Goal: Information Seeking & Learning: Learn about a topic

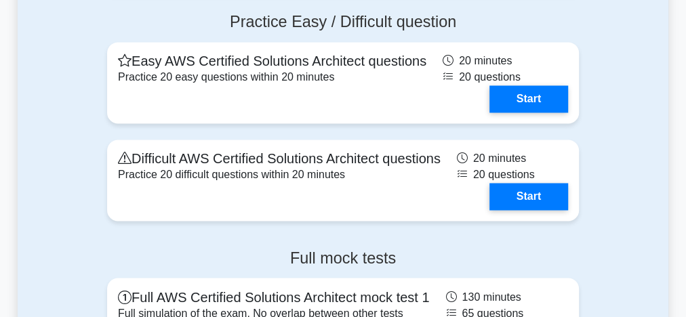
scroll to position [3632, 0]
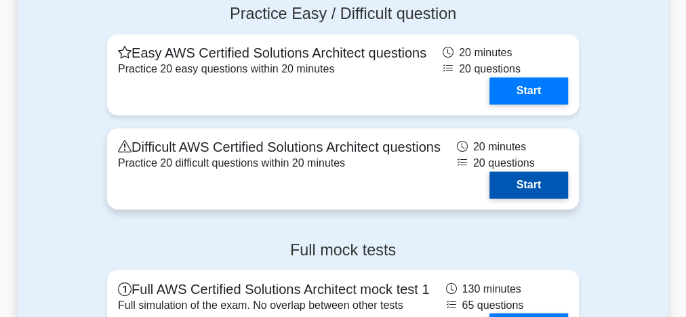
click at [524, 179] on link "Start" at bounding box center [528, 184] width 79 height 27
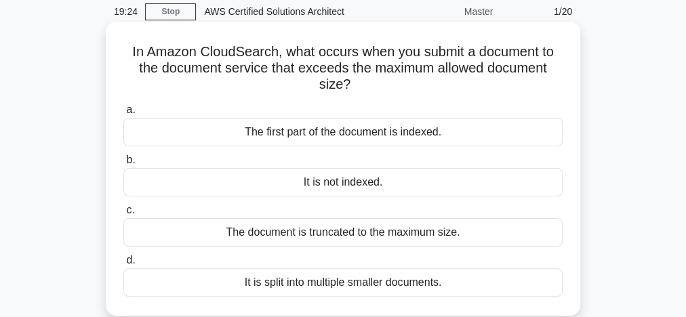
scroll to position [108, 0]
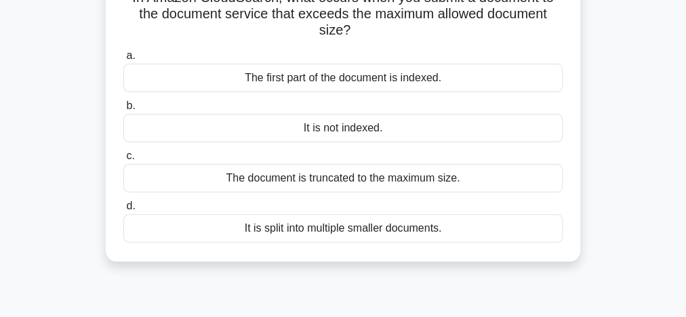
click at [386, 233] on div "It is split into multiple smaller documents." at bounding box center [342, 228] width 439 height 28
click at [123, 211] on input "d. It is split into multiple smaller documents." at bounding box center [123, 206] width 0 height 9
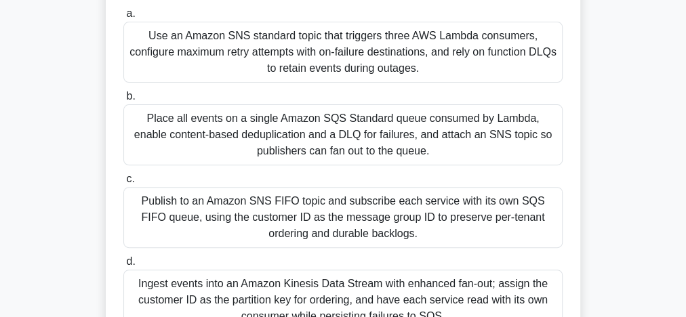
scroll to position [217, 0]
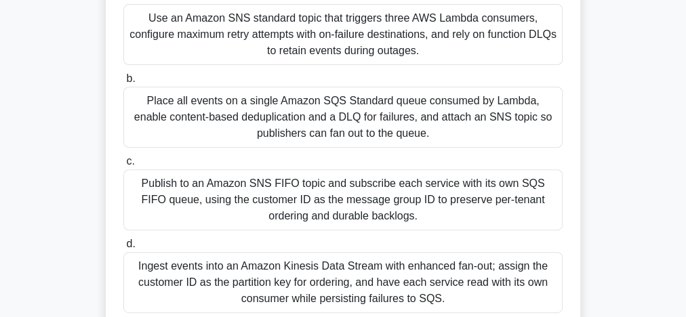
click at [339, 198] on div "Publish to an Amazon SNS FIFO topic and subscribe each service with its own SQS…" at bounding box center [342, 199] width 439 height 61
click at [123, 166] on input "c. Publish to an Amazon SNS FIFO topic and subscribe each service with its own …" at bounding box center [123, 161] width 0 height 9
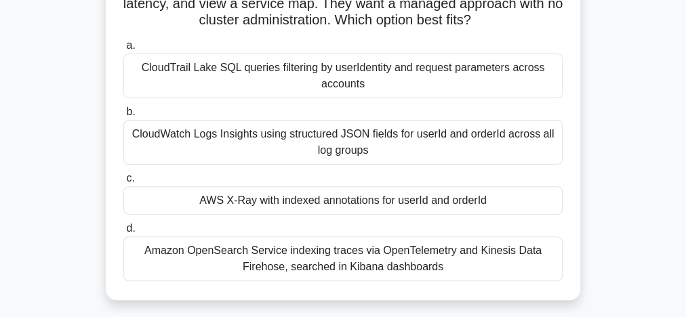
scroll to position [163, 0]
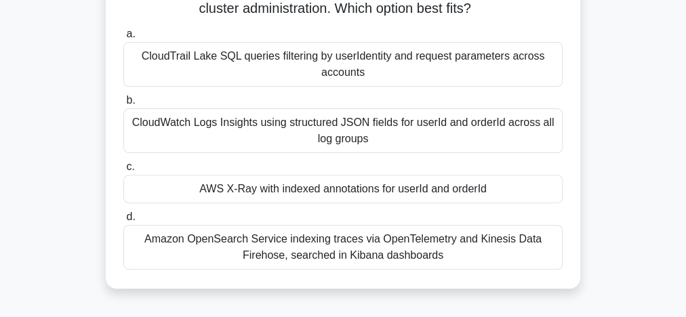
click at [293, 60] on div "CloudTrail Lake SQL queries filtering by userIdentity and request parameters ac…" at bounding box center [342, 64] width 439 height 45
click at [123, 39] on input "a. CloudTrail Lake SQL queries filtering by userIdentity and request parameters…" at bounding box center [123, 34] width 0 height 9
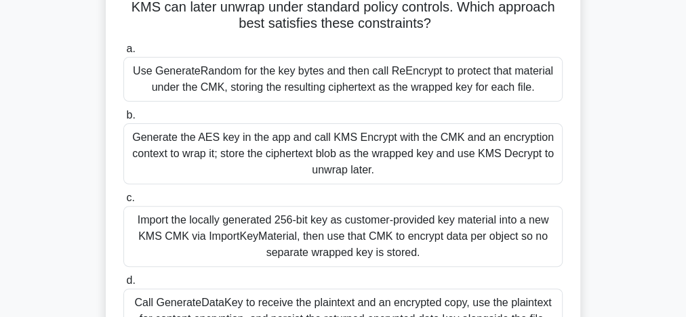
scroll to position [108, 0]
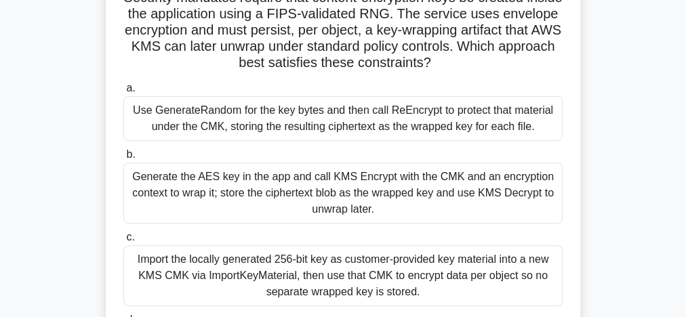
click at [289, 196] on div "Generate the AES key in the app and call KMS Encrypt with the CMK and an encryp…" at bounding box center [342, 193] width 439 height 61
click at [123, 159] on input "b. Generate the AES key in the app and call KMS Encrypt with the CMK and an enc…" at bounding box center [123, 154] width 0 height 9
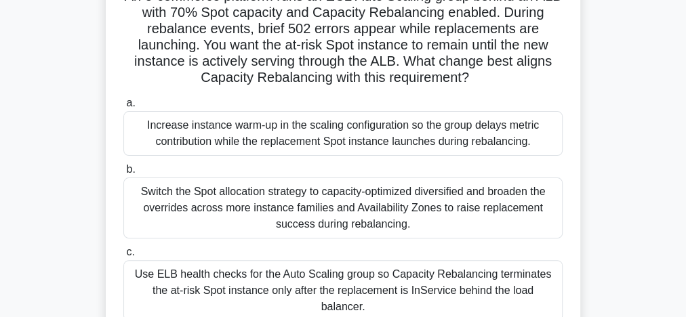
scroll to position [217, 0]
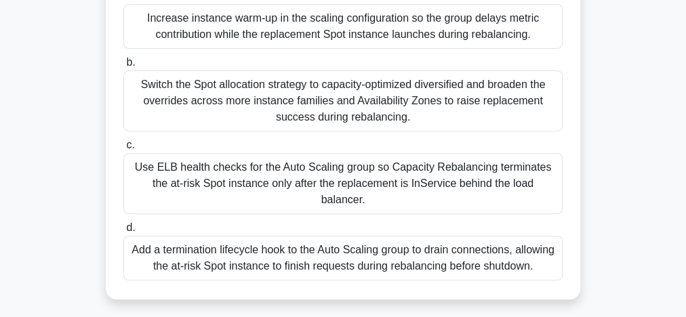
click at [327, 242] on div "Add a termination lifecycle hook to the Auto Scaling group to drain connections…" at bounding box center [342, 258] width 439 height 45
click at [123, 232] on input "d. Add a termination lifecycle hook to the Auto Scaling group to drain connecti…" at bounding box center [123, 228] width 0 height 9
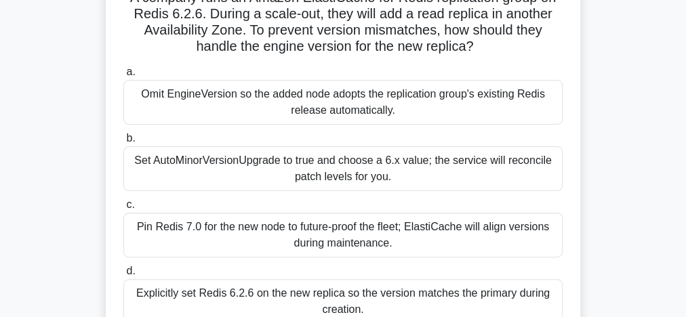
scroll to position [163, 0]
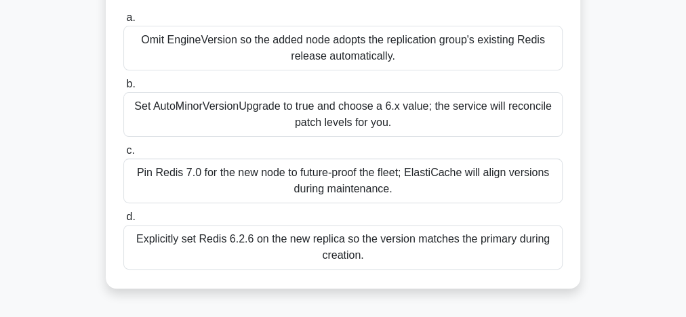
click at [228, 115] on div "Set AutoMinorVersionUpgrade to true and choose a 6.x value; the service will re…" at bounding box center [342, 114] width 439 height 45
click at [123, 89] on input "b. Set AutoMinorVersionUpgrade to true and choose a 6.x value; the service will…" at bounding box center [123, 84] width 0 height 9
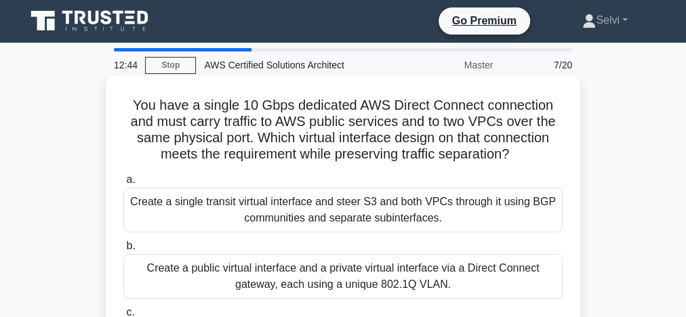
scroll to position [0, 0]
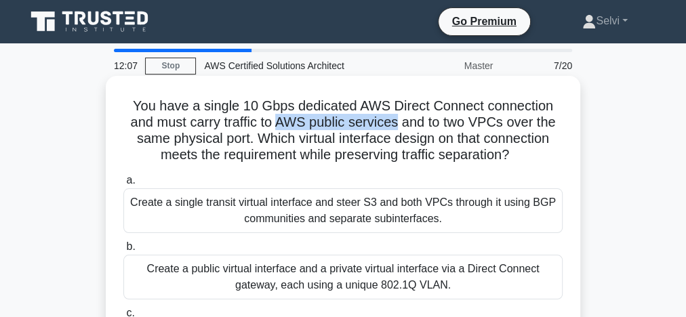
drag, startPoint x: 276, startPoint y: 123, endPoint x: 399, endPoint y: 117, distance: 122.8
click at [399, 117] on h5 "You have a single 10 Gbps dedicated AWS Direct Connect connection and must carr…" at bounding box center [343, 131] width 442 height 66
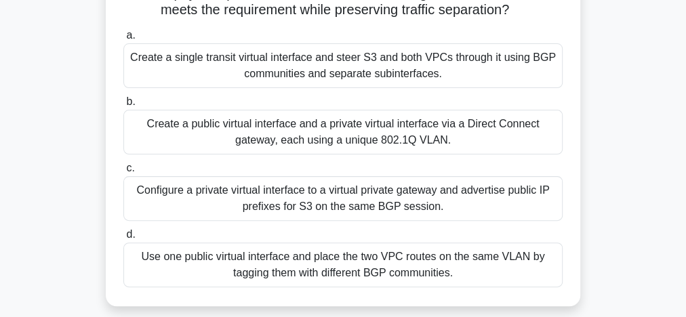
scroll to position [163, 0]
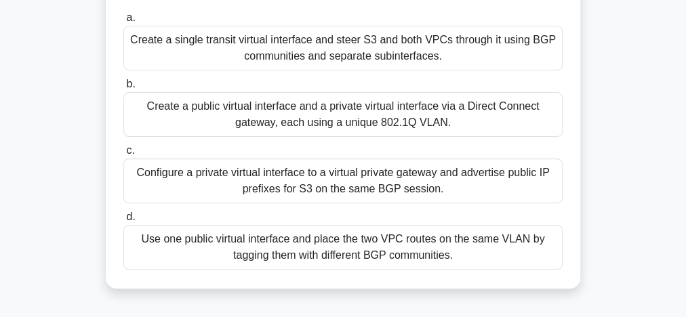
click at [306, 253] on div "Use one public virtual interface and place the two VPC routes on the same VLAN …" at bounding box center [342, 247] width 439 height 45
click at [123, 222] on input "d. Use one public virtual interface and place the two VPC routes on the same VL…" at bounding box center [123, 217] width 0 height 9
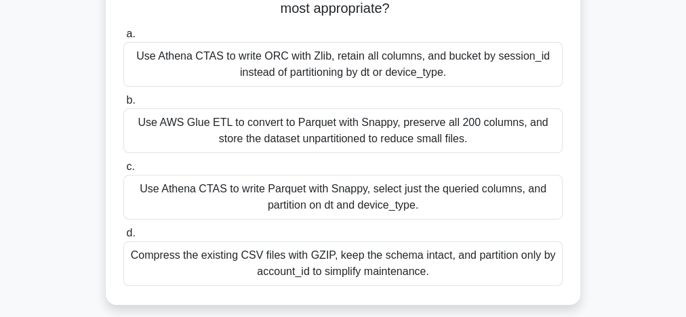
click at [354, 205] on div "Use Athena CTAS to write Parquet with Snappy, select just the queried columns, …" at bounding box center [342, 197] width 439 height 45
click at [123, 171] on input "c. Use Athena CTAS to write Parquet with Snappy, select just the queried column…" at bounding box center [123, 167] width 0 height 9
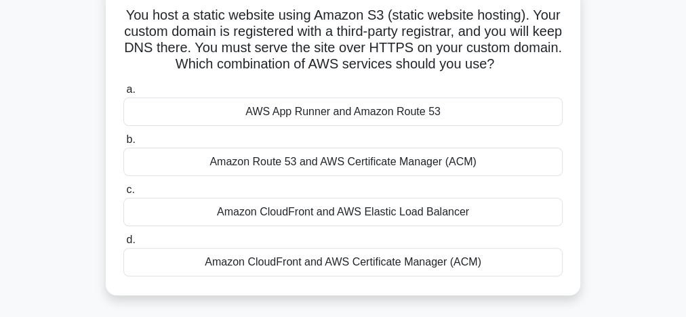
scroll to position [108, 0]
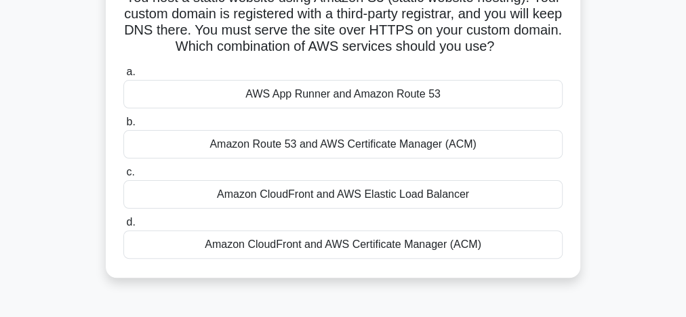
click at [402, 145] on div "Amazon Route 53 and AWS Certificate Manager (ACM)" at bounding box center [342, 144] width 439 height 28
click at [123, 127] on input "b. Amazon Route 53 and AWS Certificate Manager (ACM)" at bounding box center [123, 122] width 0 height 9
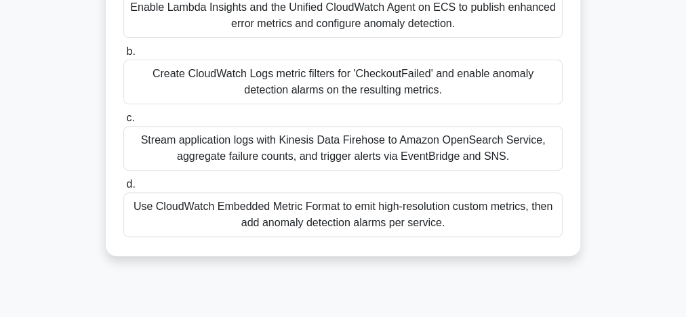
scroll to position [217, 0]
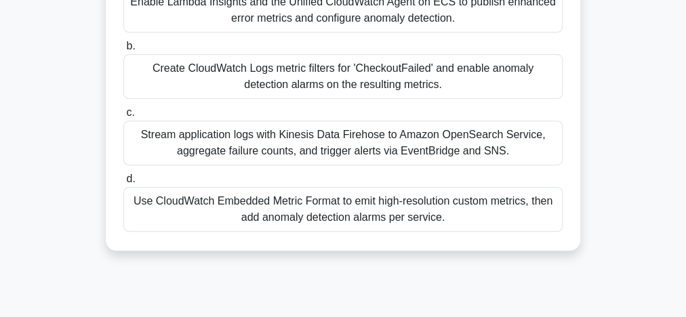
click at [325, 207] on div "Use CloudWatch Embedded Metric Format to emit high-resolution custom metrics, t…" at bounding box center [342, 209] width 439 height 45
click at [123, 184] on input "d. Use CloudWatch Embedded Metric Format to emit high-resolution custom metrics…" at bounding box center [123, 179] width 0 height 9
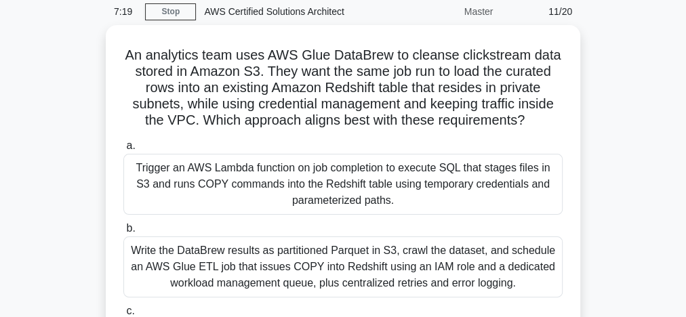
scroll to position [0, 0]
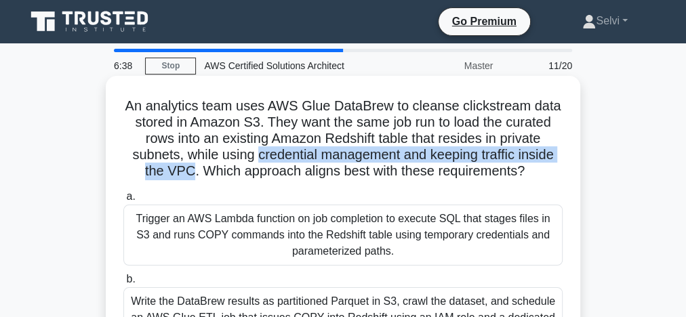
drag, startPoint x: 254, startPoint y: 154, endPoint x: 186, endPoint y: 166, distance: 68.7
click at [186, 166] on h5 "An analytics team uses AWS Glue DataBrew to cleanse clickstream data stored in …" at bounding box center [343, 139] width 442 height 83
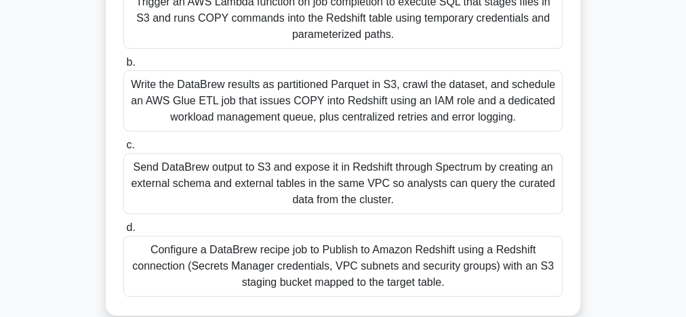
scroll to position [271, 0]
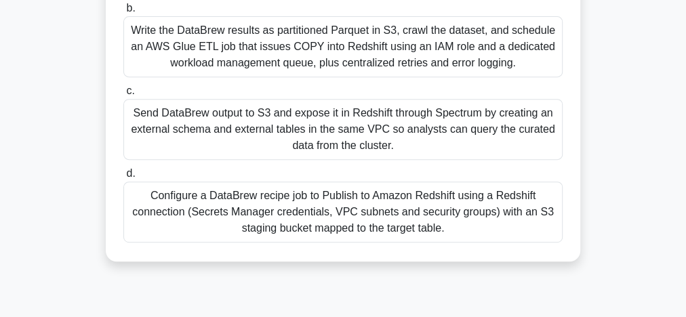
click at [369, 218] on div "Configure a DataBrew recipe job to Publish to Amazon Redshift using a Redshift …" at bounding box center [342, 212] width 439 height 61
click at [123, 178] on input "d. Configure a DataBrew recipe job to Publish to Amazon Redshift using a Redshi…" at bounding box center [123, 173] width 0 height 9
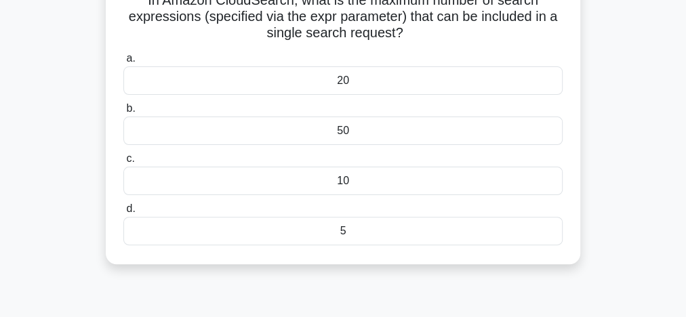
scroll to position [54, 0]
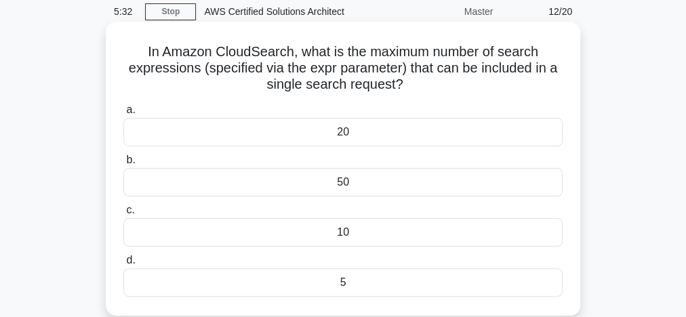
click at [353, 138] on div "20" at bounding box center [342, 132] width 439 height 28
click at [123, 115] on input "a. 20" at bounding box center [123, 110] width 0 height 9
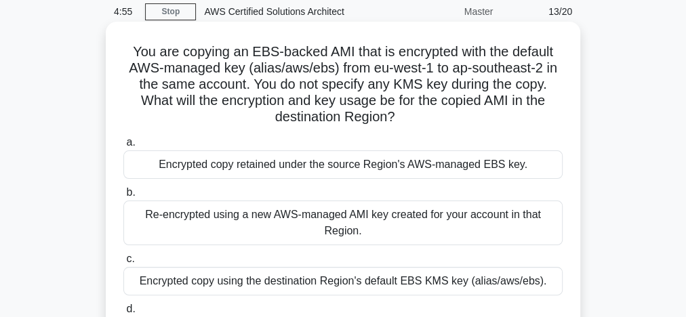
click at [379, 167] on div "Encrypted copy retained under the source Region's AWS-managed EBS key." at bounding box center [342, 164] width 439 height 28
click at [123, 147] on input "a. Encrypted copy retained under the source Region's AWS-managed EBS key." at bounding box center [123, 142] width 0 height 9
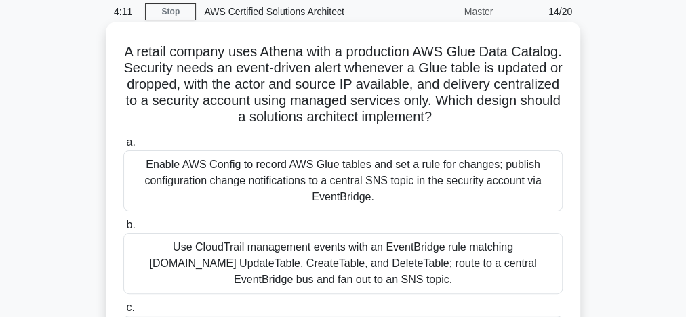
scroll to position [108, 0]
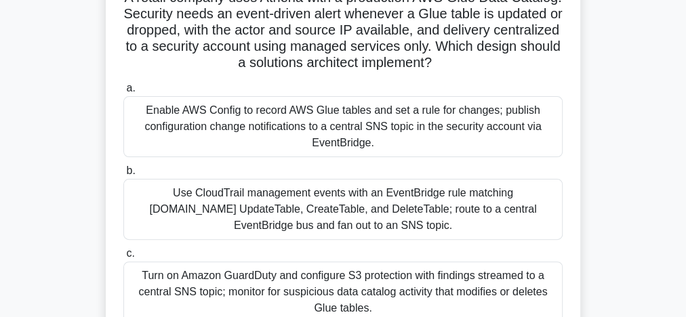
click at [285, 133] on div "Enable AWS Config to record AWS Glue tables and set a rule for changes; publish…" at bounding box center [342, 126] width 439 height 61
click at [123, 93] on input "a. Enable AWS Config to record AWS Glue tables and set a rule for changes; publ…" at bounding box center [123, 88] width 0 height 9
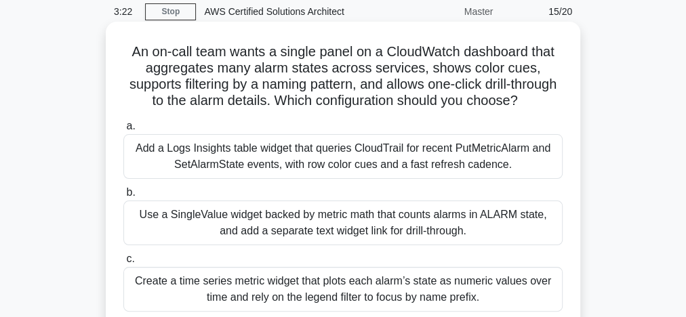
scroll to position [163, 0]
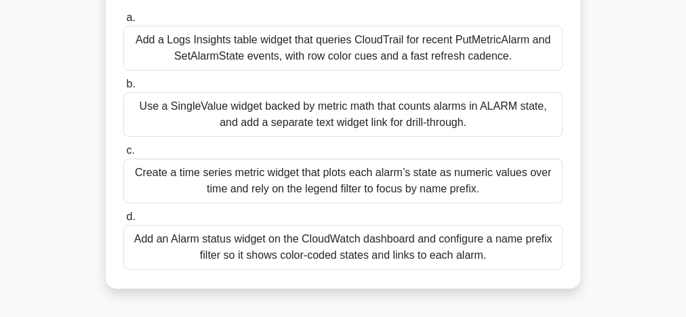
click at [337, 261] on div "Add an Alarm status widget on the CloudWatch dashboard and configure a name pre…" at bounding box center [342, 247] width 439 height 45
click at [123, 222] on input "d. Add an Alarm status widget on the CloudWatch dashboard and configure a name …" at bounding box center [123, 217] width 0 height 9
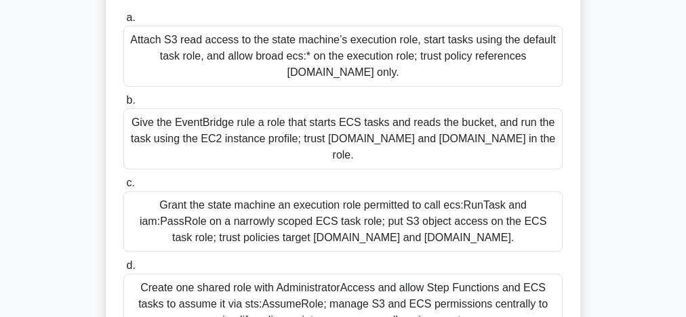
click at [456, 219] on div "Grant the state machine an execution role permitted to call ecs:RunTask and iam…" at bounding box center [342, 221] width 439 height 61
click at [123, 188] on input "c. Grant the state machine an execution role permitted to call ecs:RunTask and …" at bounding box center [123, 183] width 0 height 9
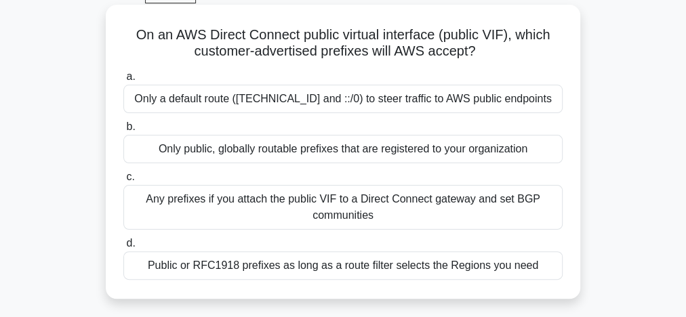
scroll to position [54, 0]
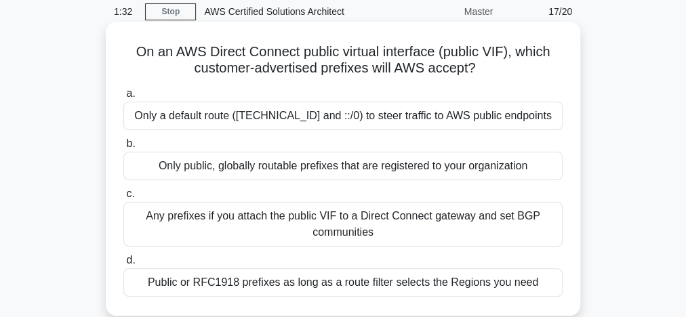
click at [299, 287] on div "Public or RFC1918 prefixes as long as a route filter selects the Regions you ne…" at bounding box center [342, 282] width 439 height 28
click at [123, 265] on input "d. Public or RFC1918 prefixes as long as a route filter selects the Regions you…" at bounding box center [123, 260] width 0 height 9
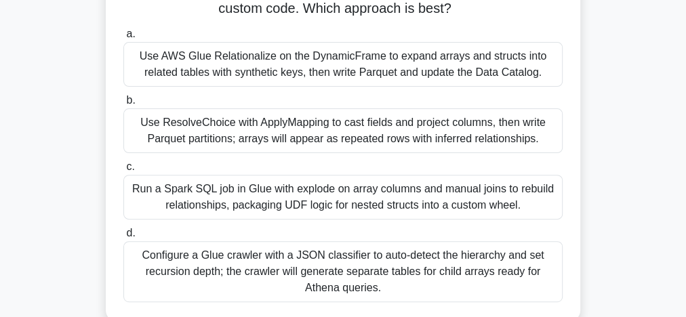
scroll to position [217, 0]
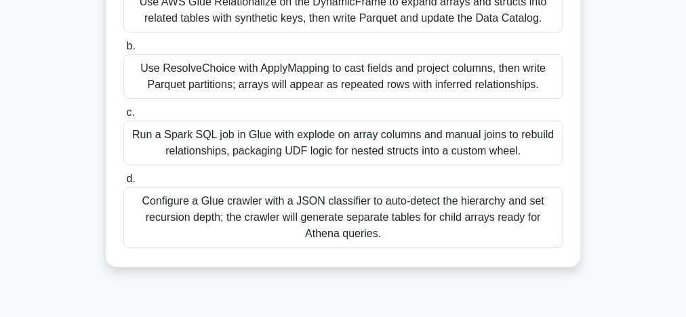
click at [360, 228] on div "Configure a Glue crawler with a JSON classifier to auto-detect the hierarchy an…" at bounding box center [342, 217] width 439 height 61
click at [123, 184] on input "d. Configure a Glue crawler with a JSON classifier to auto-detect the hierarchy…" at bounding box center [123, 179] width 0 height 9
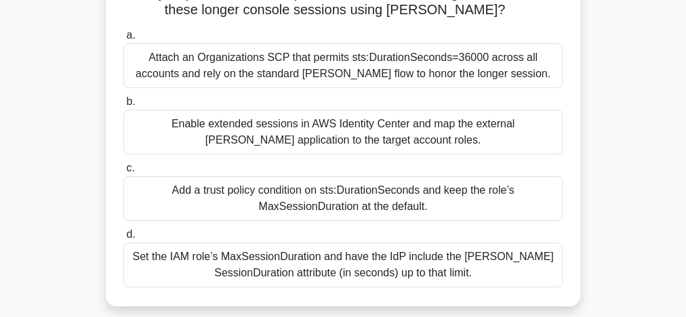
scroll to position [163, 0]
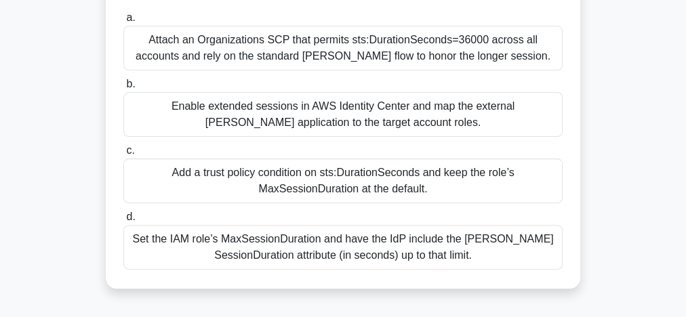
click at [430, 253] on div "Set the IAM role’s MaxSessionDuration and have the IdP include the SAML Session…" at bounding box center [342, 247] width 439 height 45
click at [123, 222] on input "d. Set the IAM role’s MaxSessionDuration and have the IdP include the SAML Sess…" at bounding box center [123, 217] width 0 height 9
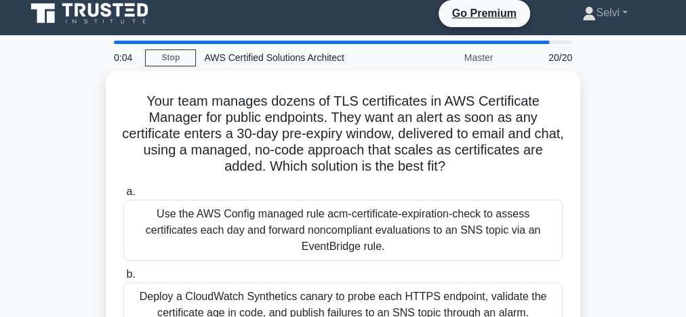
scroll to position [0, 0]
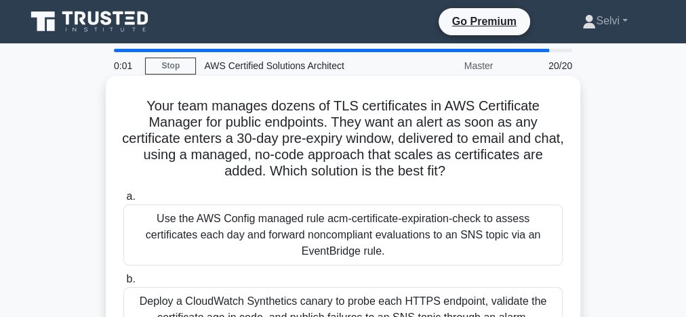
drag, startPoint x: 327, startPoint y: 213, endPoint x: 326, endPoint y: 233, distance: 20.4
click at [326, 230] on div "Use the AWS Config managed rule acm-certificate-expiration-check to assess cert…" at bounding box center [342, 235] width 439 height 61
click at [326, 234] on div "Use the AWS Config managed rule acm-certificate-expiration-check to assess cert…" at bounding box center [342, 235] width 439 height 61
click at [123, 201] on input "a. Use the AWS Config managed rule acm-certificate-expiration-check to assess c…" at bounding box center [123, 196] width 0 height 9
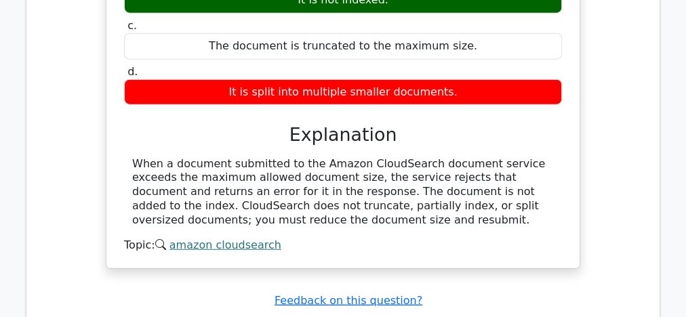
scroll to position [1735, 0]
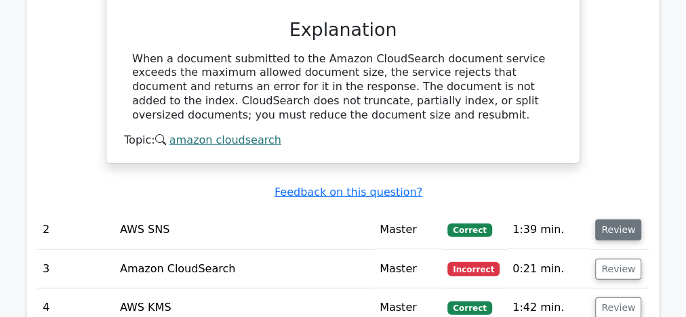
click at [616, 220] on button "Review" at bounding box center [618, 230] width 46 height 21
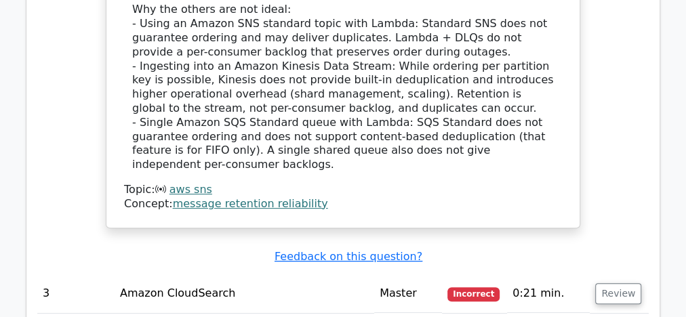
scroll to position [2764, 0]
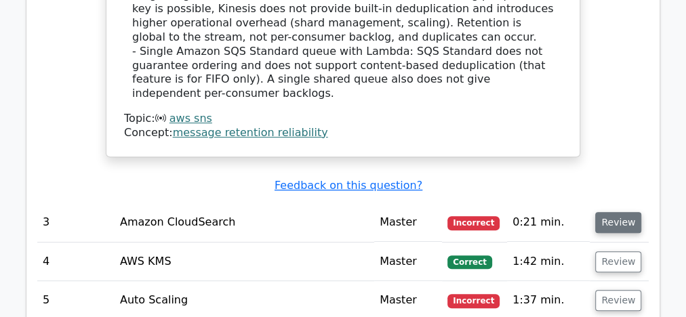
click at [613, 212] on button "Review" at bounding box center [618, 222] width 46 height 21
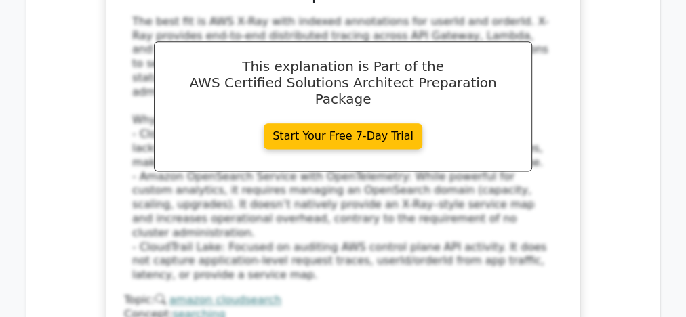
scroll to position [3469, 0]
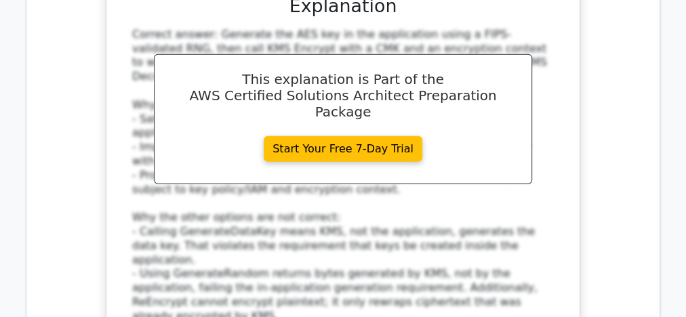
scroll to position [4390, 0]
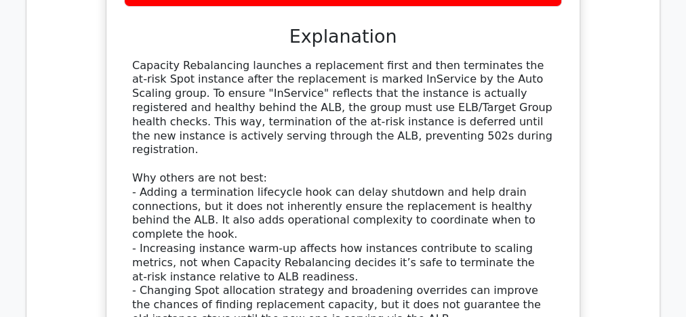
scroll to position [5258, 0]
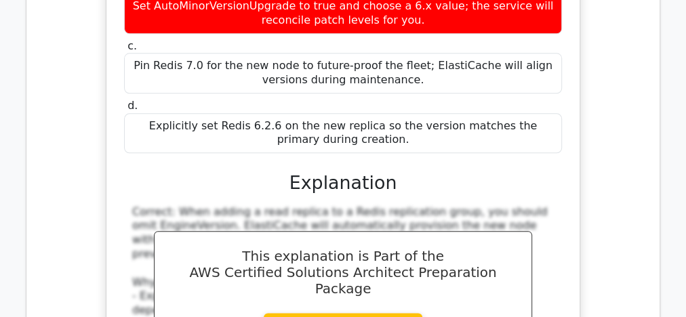
scroll to position [5962, 0]
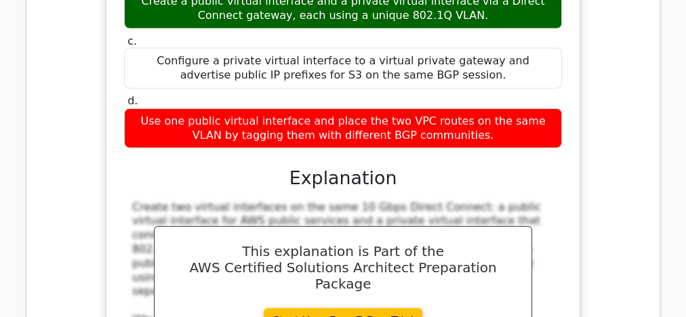
scroll to position [6721, 0]
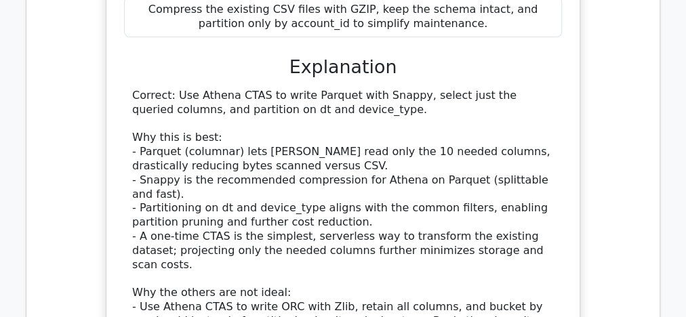
scroll to position [7697, 0]
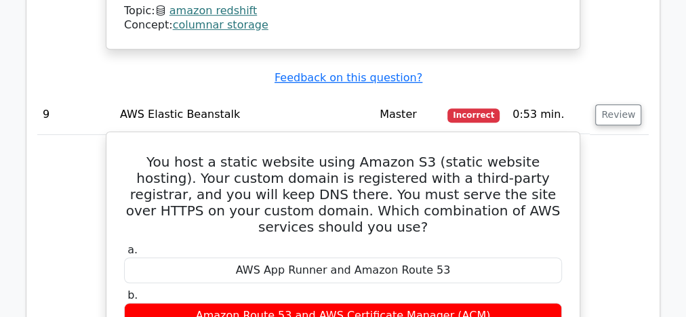
scroll to position [8293, 0]
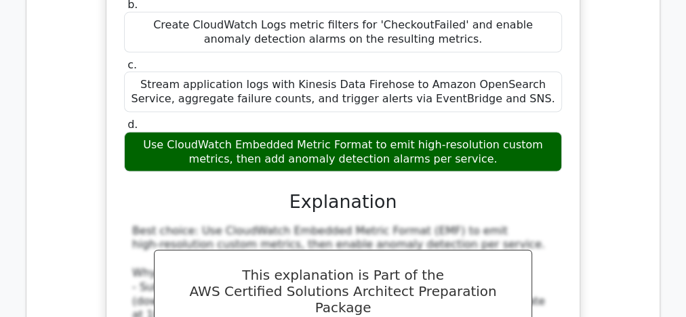
scroll to position [9160, 0]
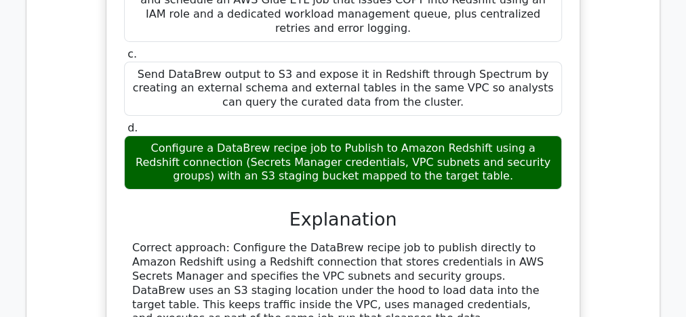
scroll to position [10028, 0]
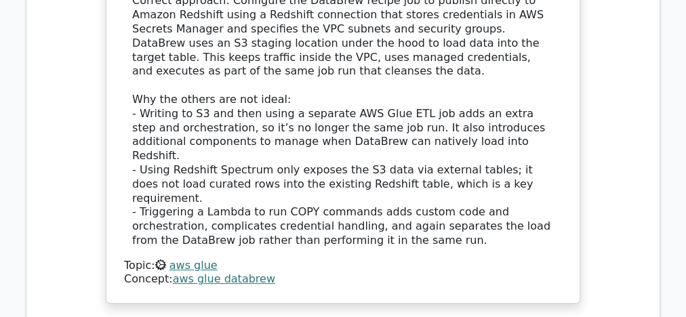
scroll to position [10570, 0]
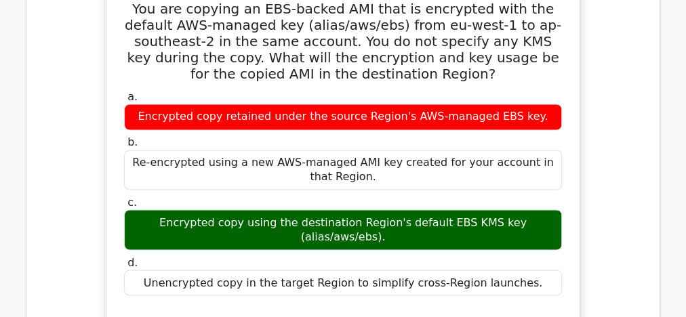
scroll to position [11383, 0]
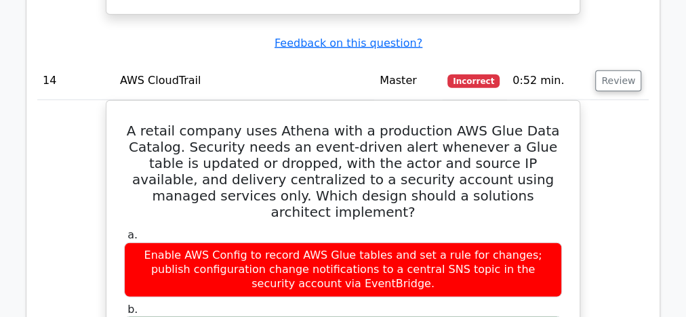
scroll to position [12142, 0]
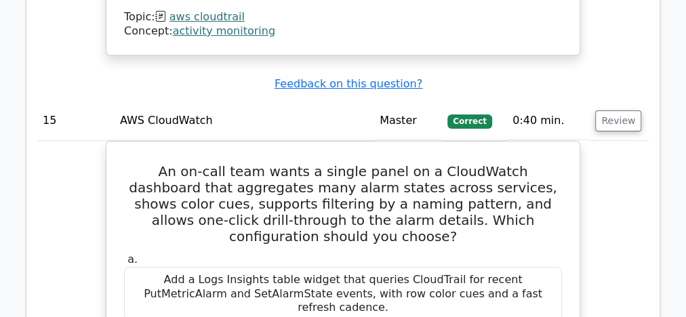
scroll to position [12955, 0]
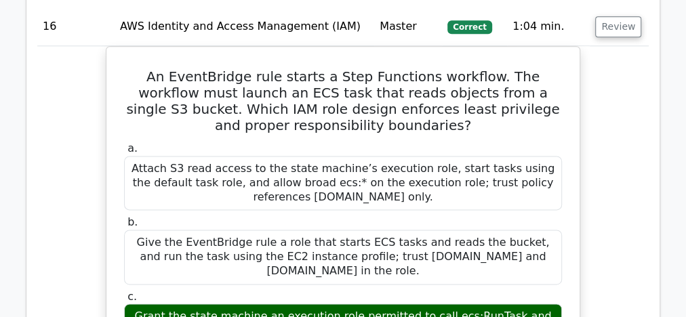
scroll to position [13768, 0]
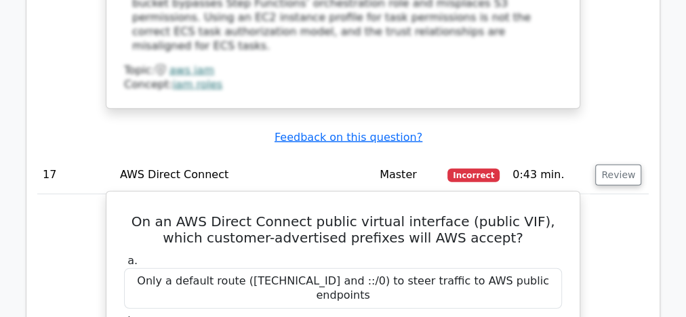
scroll to position [14472, 0]
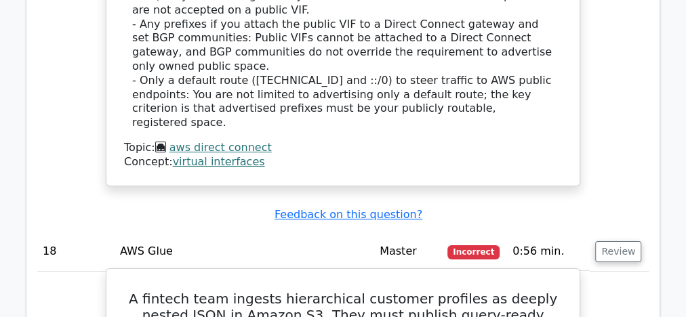
scroll to position [15231, 0]
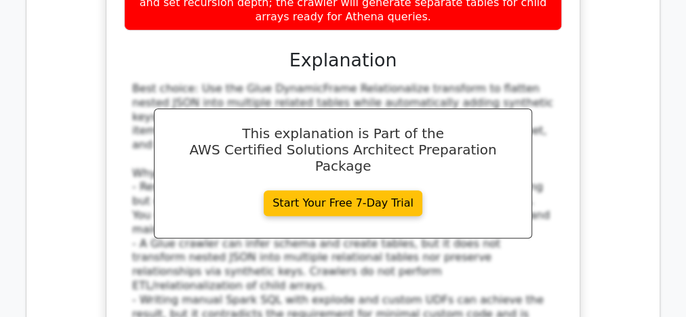
scroll to position [15990, 0]
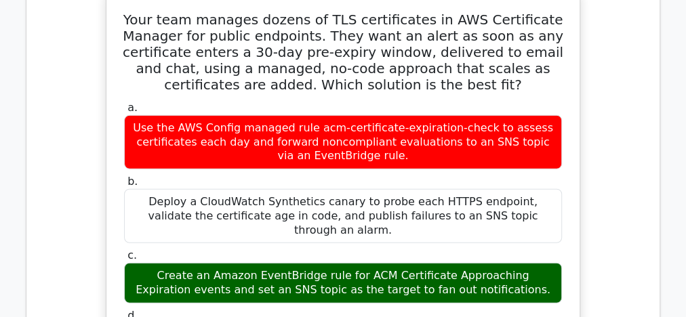
scroll to position [17074, 0]
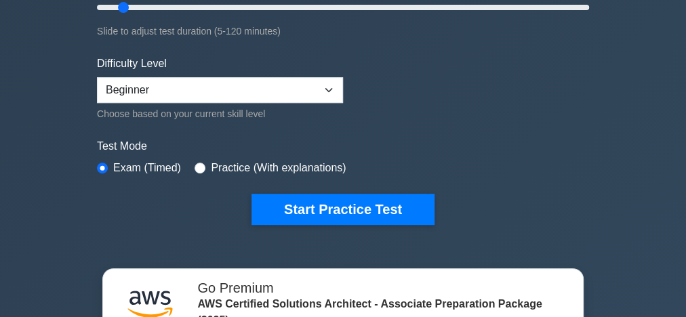
scroll to position [325, 0]
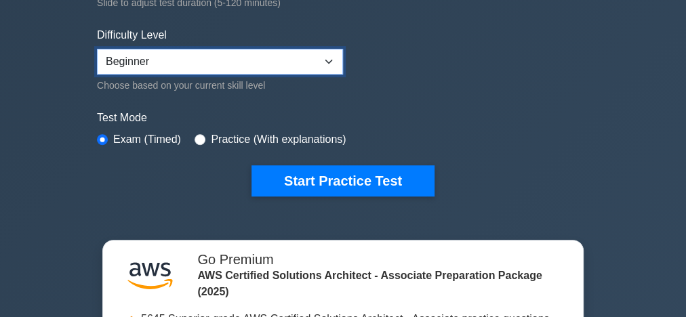
click at [335, 60] on select "Beginner Intermediate Expert" at bounding box center [220, 62] width 246 height 26
select select "intermediate"
click at [97, 49] on select "Beginner Intermediate Expert" at bounding box center [220, 62] width 246 height 26
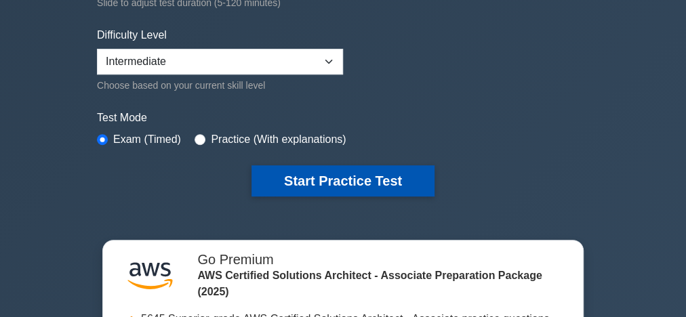
click at [361, 173] on button "Start Practice Test" at bounding box center [342, 180] width 183 height 31
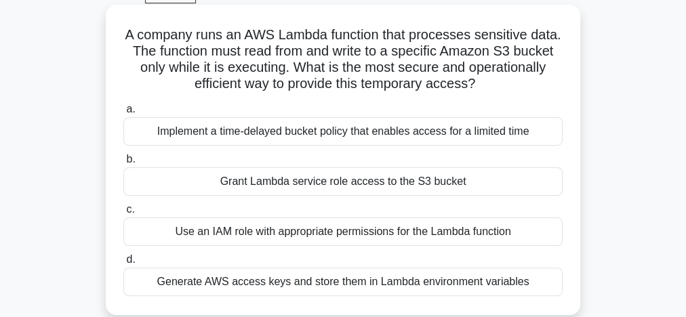
scroll to position [54, 0]
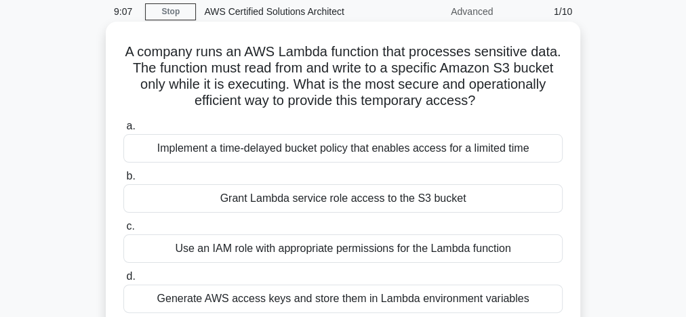
click at [316, 200] on div "Grant Lambda service role access to the S3 bucket" at bounding box center [342, 198] width 439 height 28
click at [123, 181] on input "b. Grant Lambda service role access to the S3 bucket" at bounding box center [123, 176] width 0 height 9
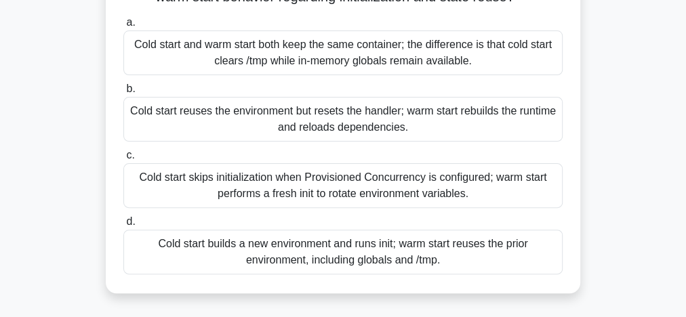
scroll to position [108, 0]
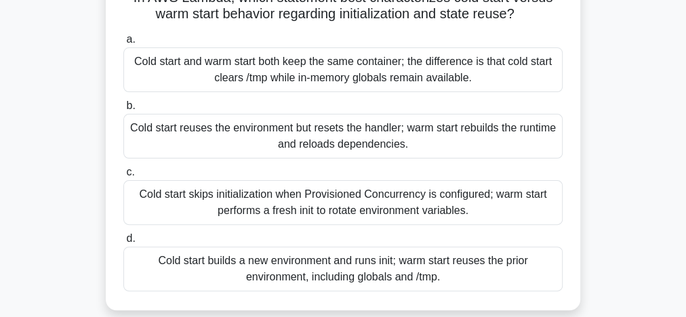
click at [279, 145] on div "Cold start reuses the environment but resets the handler; warm start rebuilds t…" at bounding box center [342, 136] width 439 height 45
click at [123, 110] on input "b. Cold start reuses the environment but resets the handler; warm start rebuild…" at bounding box center [123, 106] width 0 height 9
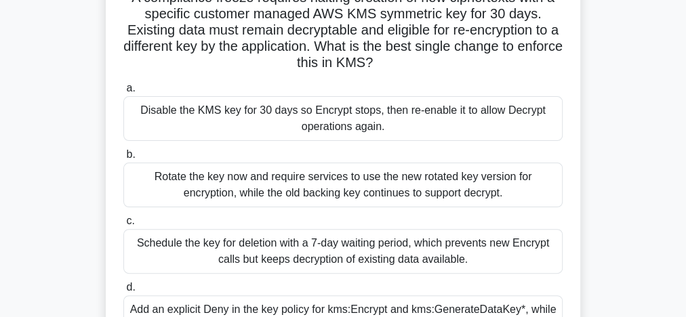
scroll to position [163, 0]
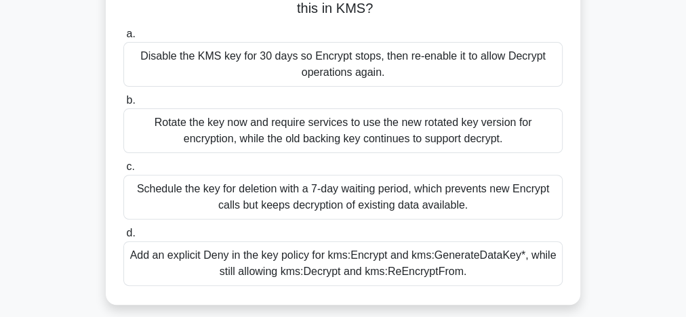
click at [331, 275] on div "Add an explicit Deny in the key policy for kms:Encrypt and kms:GenerateDataKey*…" at bounding box center [342, 263] width 439 height 45
click at [123, 238] on input "d. Add an explicit Deny in the key policy for kms:Encrypt and kms:GenerateDataK…" at bounding box center [123, 233] width 0 height 9
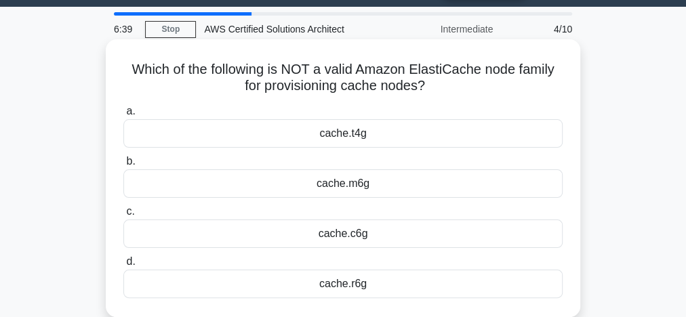
scroll to position [54, 0]
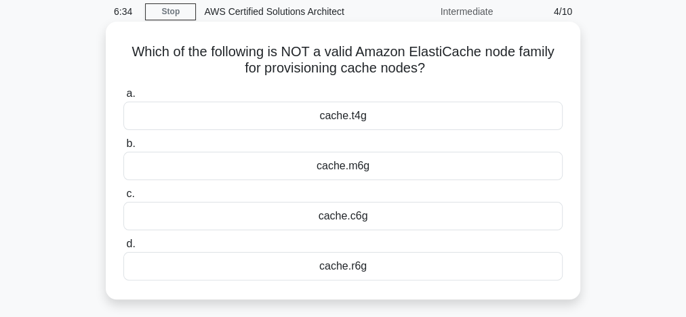
click at [336, 269] on div "cache.r6g" at bounding box center [342, 266] width 439 height 28
click at [123, 249] on input "d. cache.r6g" at bounding box center [123, 244] width 0 height 9
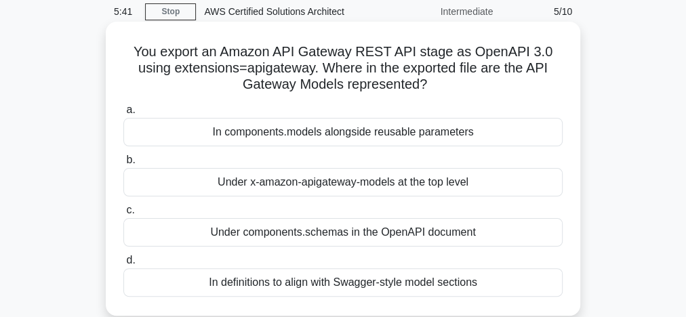
click at [336, 240] on div "Under components.schemas in the OpenAPI document" at bounding box center [342, 232] width 439 height 28
click at [123, 215] on input "c. Under components.schemas in the OpenAPI document" at bounding box center [123, 210] width 0 height 9
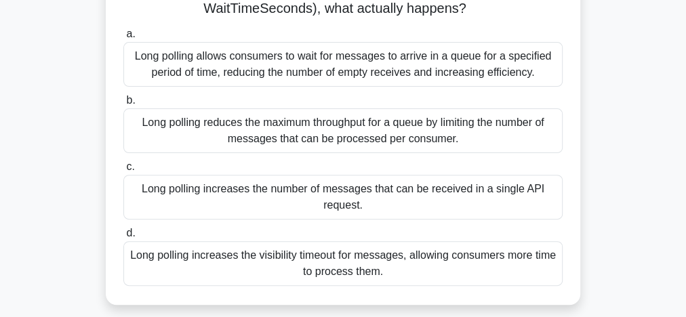
scroll to position [108, 0]
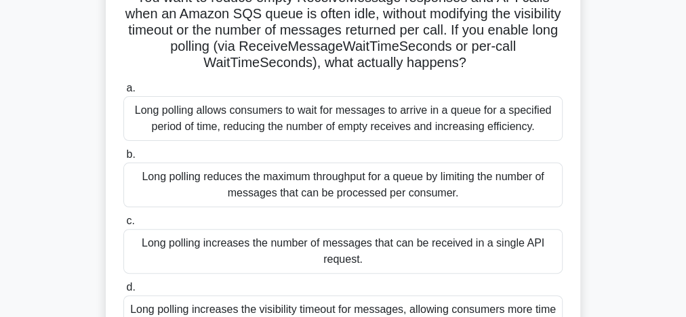
click at [373, 125] on div "Long polling allows consumers to wait for messages to arrive in a queue for a s…" at bounding box center [342, 118] width 439 height 45
click at [123, 93] on input "a. Long polling allows consumers to wait for messages to arrive in a queue for …" at bounding box center [123, 88] width 0 height 9
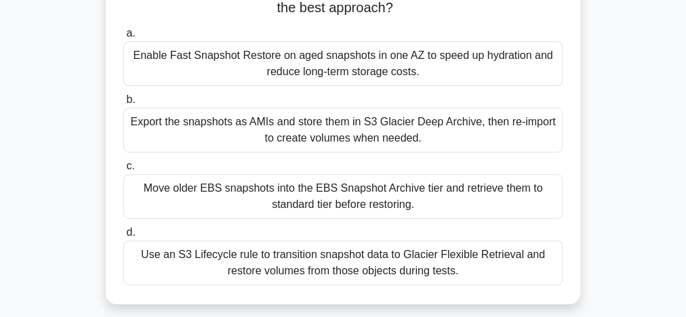
scroll to position [163, 0]
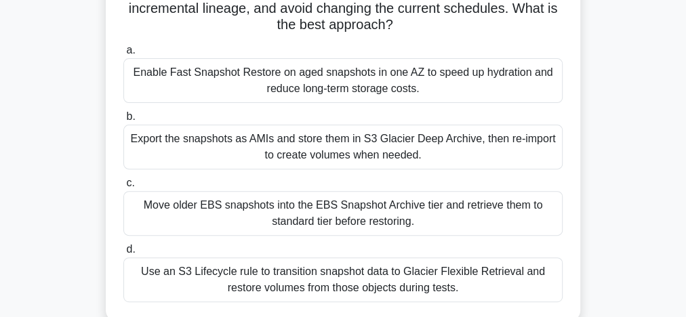
click at [317, 213] on div "Move older EBS snapshots into the EBS Snapshot Archive tier and retrieve them t…" at bounding box center [342, 213] width 439 height 45
click at [123, 188] on input "c. Move older EBS snapshots into the EBS Snapshot Archive tier and retrieve the…" at bounding box center [123, 183] width 0 height 9
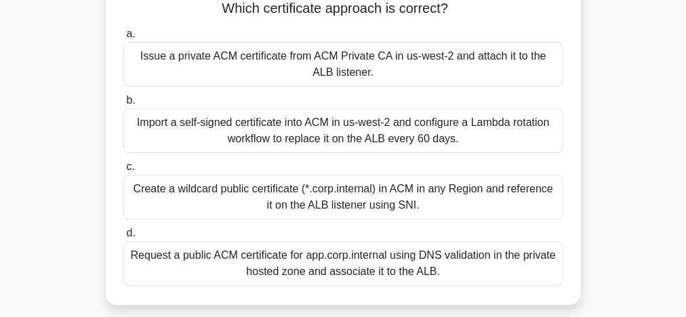
click at [345, 261] on div "Request a public ACM certificate for app.corp.internal using DNS validation in …" at bounding box center [342, 263] width 439 height 45
click at [123, 238] on input "d. Request a public ACM certificate for app.corp.internal using DNS validation …" at bounding box center [123, 233] width 0 height 9
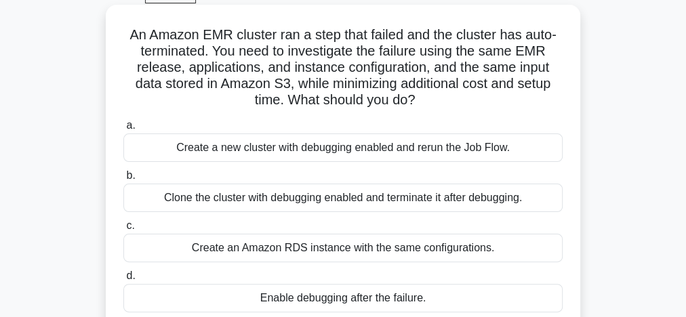
scroll to position [54, 0]
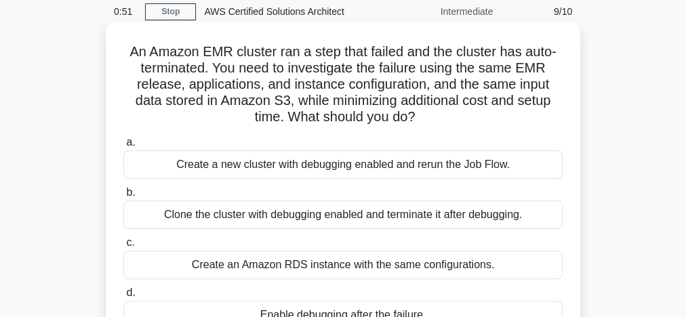
click at [289, 220] on div "Clone the cluster with debugging enabled and terminate it after debugging." at bounding box center [342, 215] width 439 height 28
click at [123, 197] on input "b. Clone the cluster with debugging enabled and terminate it after debugging." at bounding box center [123, 192] width 0 height 9
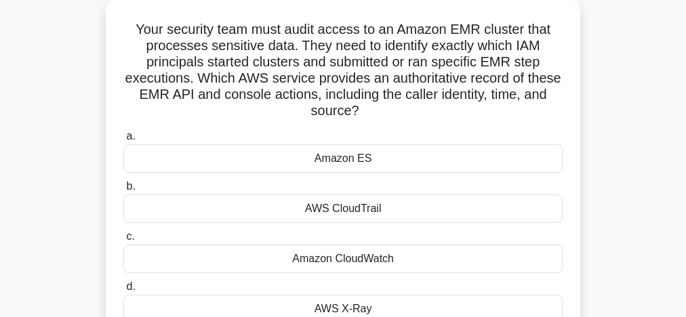
scroll to position [108, 0]
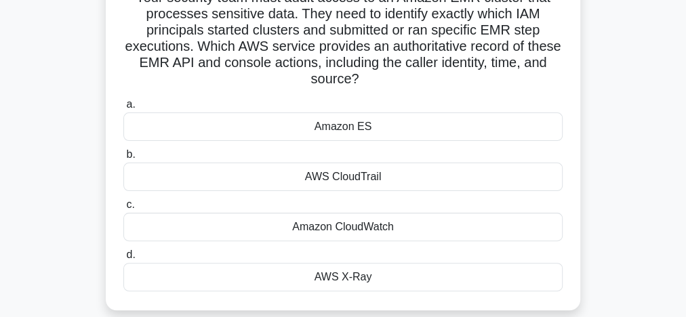
click at [338, 177] on div "AWS CloudTrail" at bounding box center [342, 177] width 439 height 28
click at [123, 159] on input "b. AWS CloudTrail" at bounding box center [123, 154] width 0 height 9
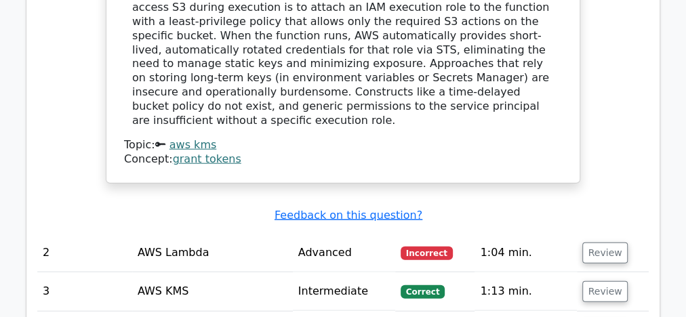
scroll to position [1572, 0]
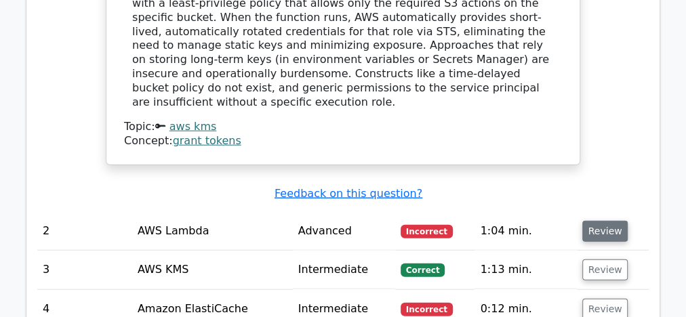
click at [602, 221] on button "Review" at bounding box center [605, 231] width 46 height 21
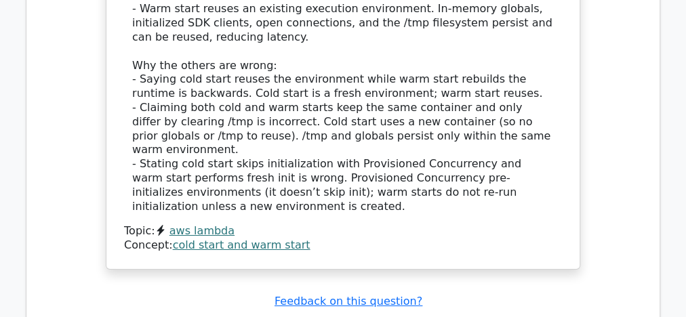
scroll to position [2385, 0]
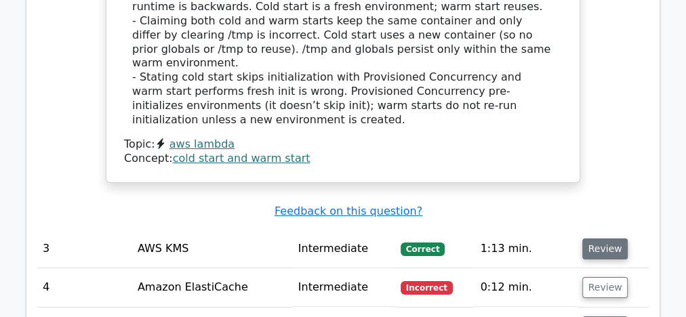
click at [591, 238] on button "Review" at bounding box center [605, 248] width 46 height 21
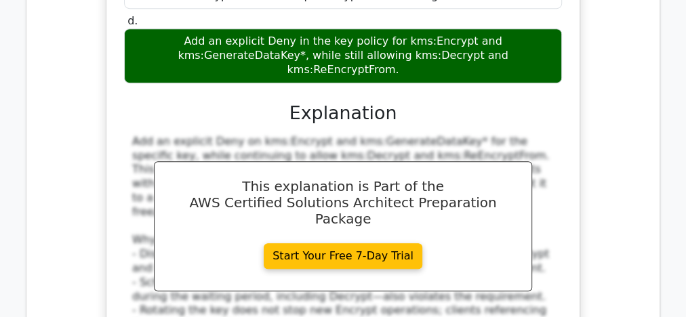
scroll to position [3035, 0]
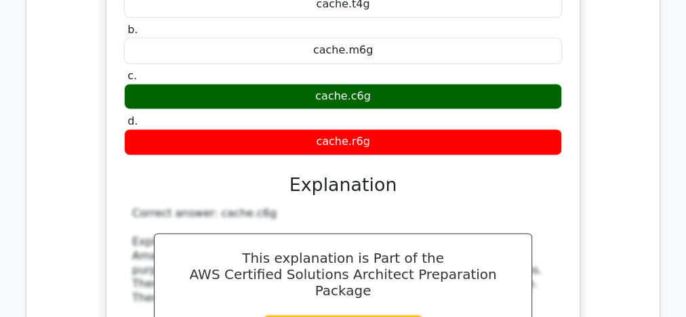
scroll to position [3577, 0]
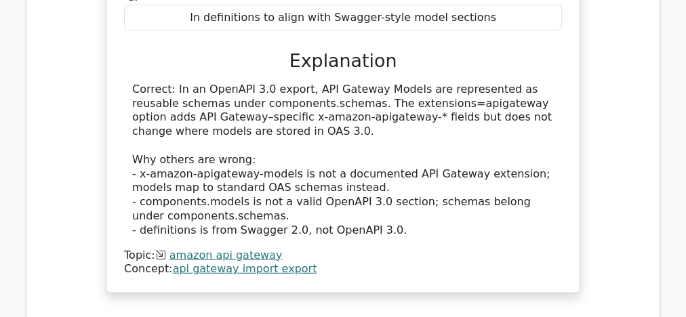
scroll to position [4390, 0]
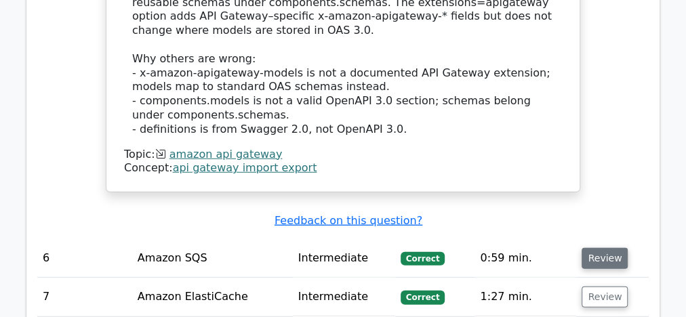
click at [602, 248] on button "Review" at bounding box center [604, 258] width 46 height 21
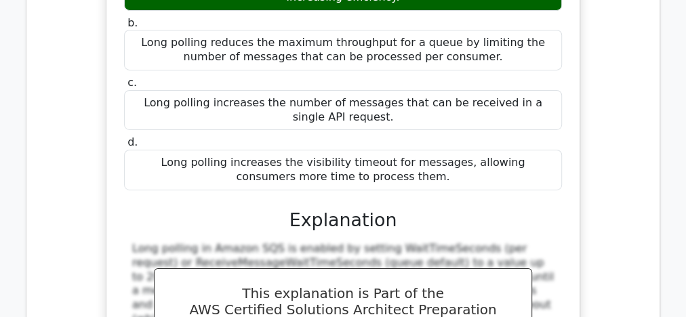
scroll to position [4933, 0]
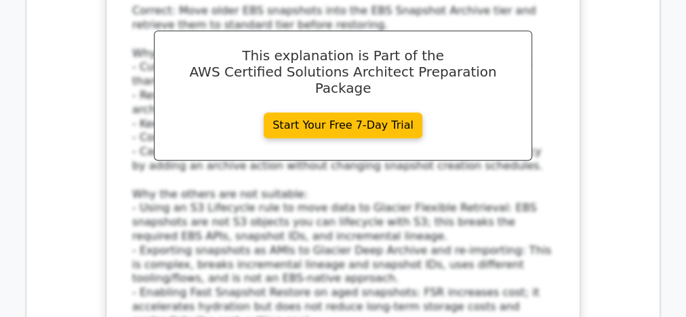
scroll to position [5800, 0]
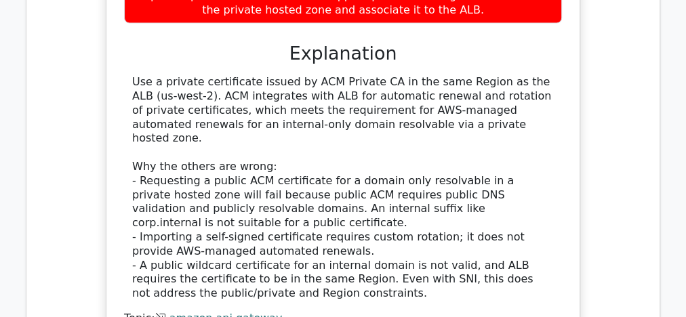
scroll to position [6613, 0]
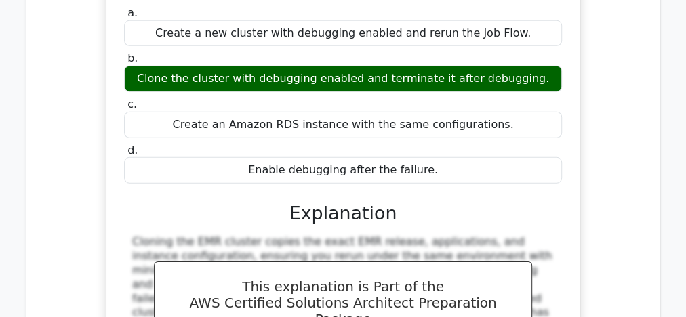
scroll to position [7209, 0]
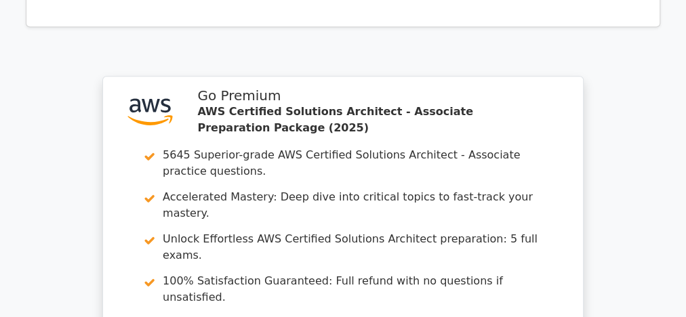
scroll to position [8293, 0]
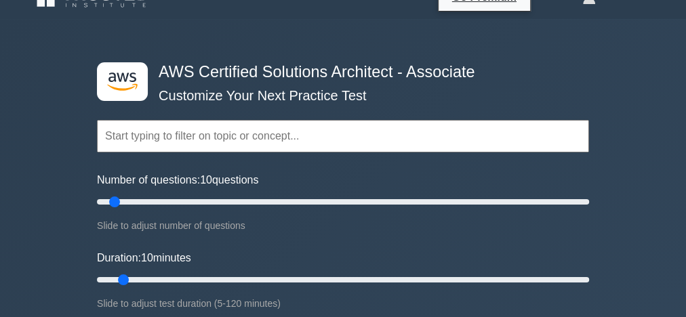
scroll to position [4, 0]
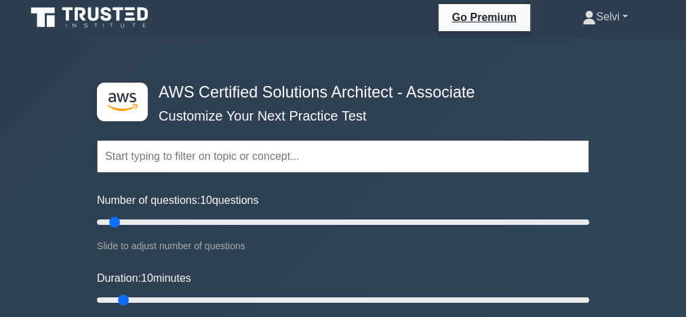
click at [621, 18] on link "Selvi" at bounding box center [604, 16] width 110 height 27
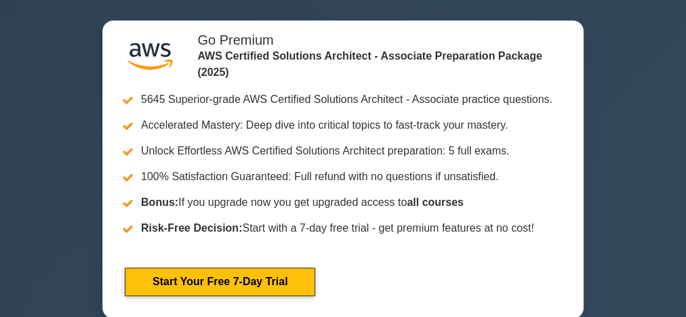
scroll to position [0, 0]
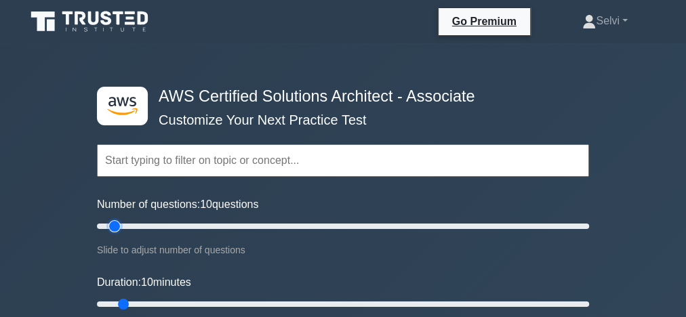
click at [118, 224] on input "Number of questions: 10 questions" at bounding box center [343, 226] width 492 height 16
drag, startPoint x: 119, startPoint y: 224, endPoint x: 142, endPoint y: 224, distance: 23.0
type input "20"
click at [142, 224] on input "Number of questions: 20 questions" at bounding box center [343, 226] width 492 height 16
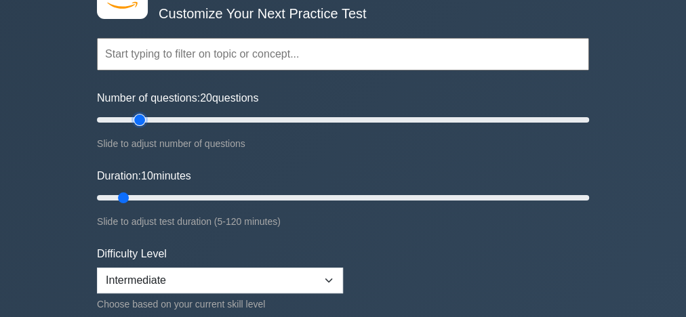
scroll to position [108, 0]
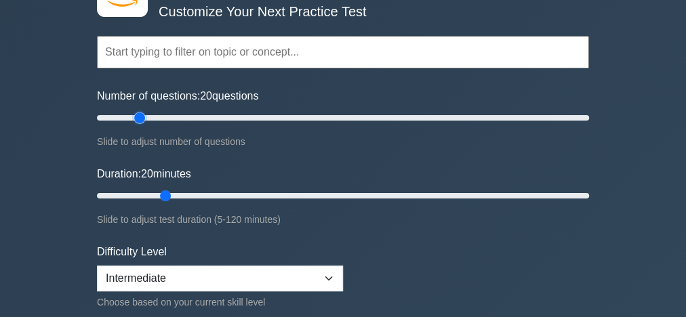
drag, startPoint x: 121, startPoint y: 194, endPoint x: 165, endPoint y: 196, distance: 43.4
type input "20"
click at [165, 196] on input "Duration: 20 minutes" at bounding box center [343, 196] width 492 height 16
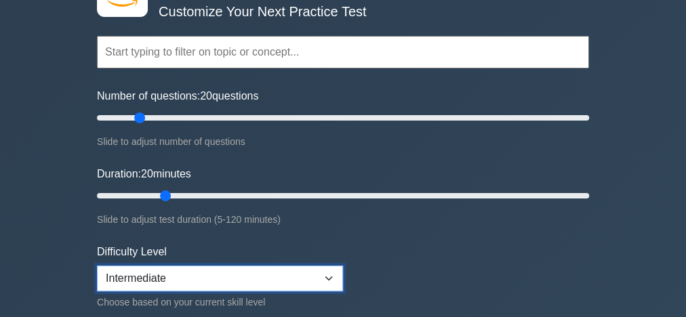
click at [333, 276] on select "Beginner Intermediate Expert" at bounding box center [220, 279] width 246 height 26
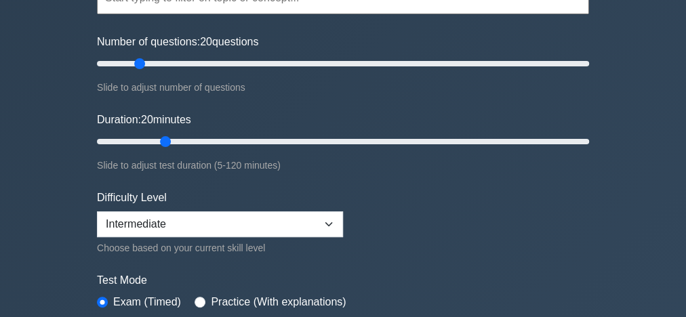
click at [552, 204] on form "Topics Amazon EC2 Amazon S3 Amazon VPC AWS Identity and Access Management (IAM)…" at bounding box center [343, 149] width 492 height 418
